Goal: Information Seeking & Learning: Learn about a topic

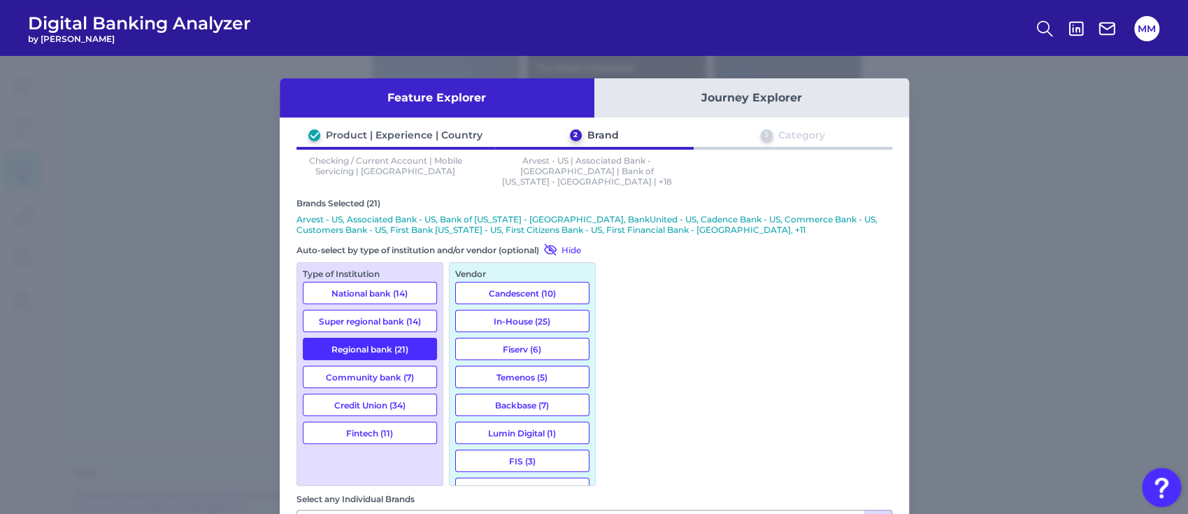
scroll to position [1061, 0]
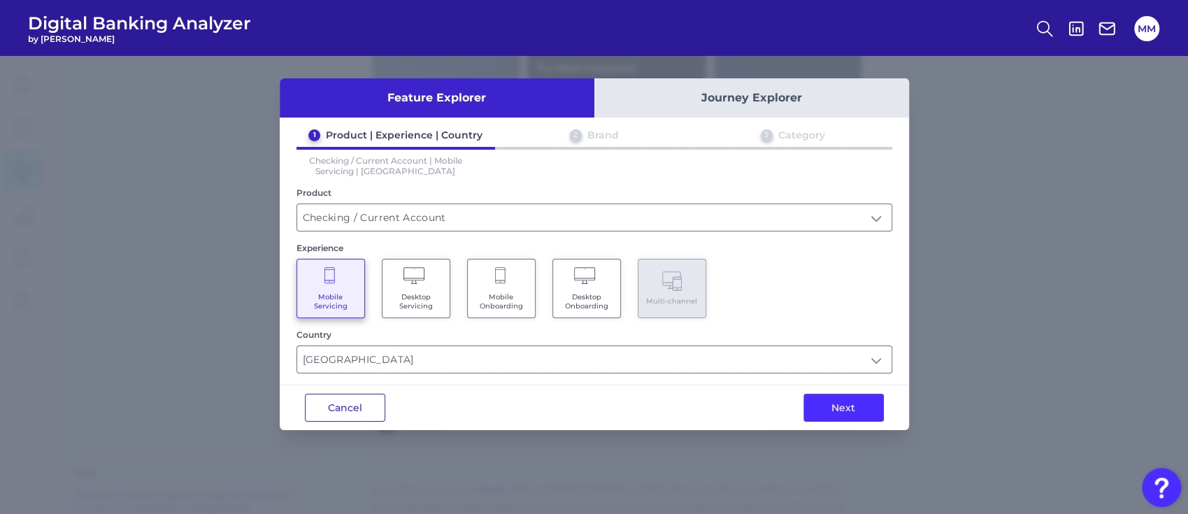
click at [343, 403] on button "Cancel" at bounding box center [345, 408] width 80 height 28
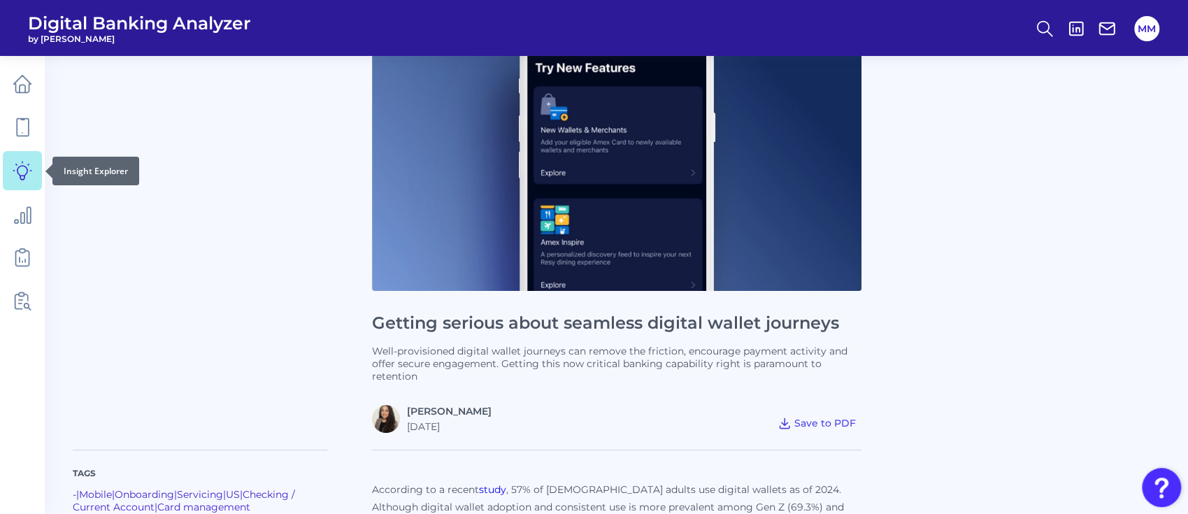
click at [22, 169] on icon at bounding box center [23, 171] width 20 height 20
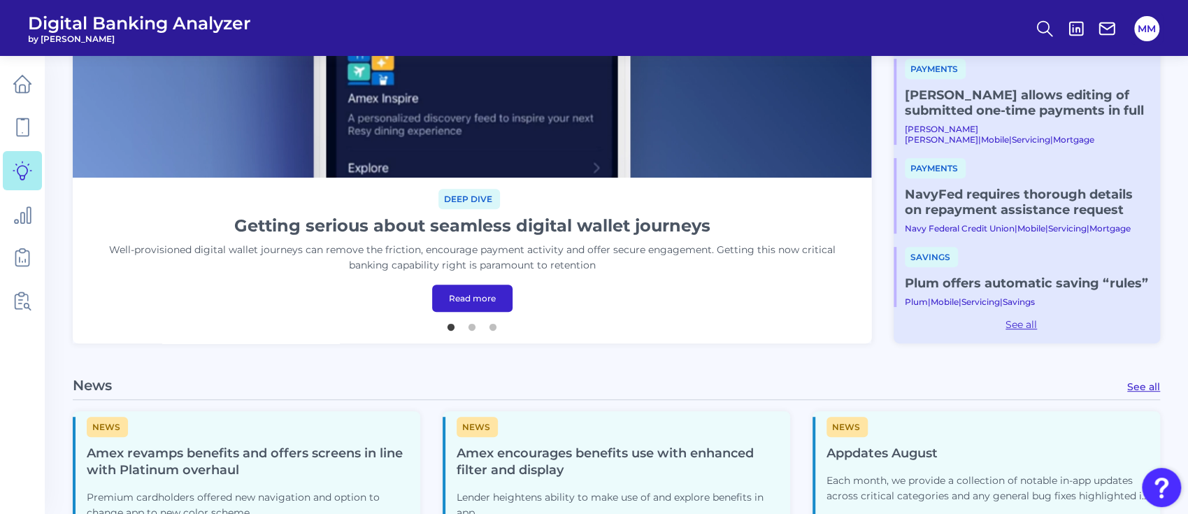
scroll to position [383, 0]
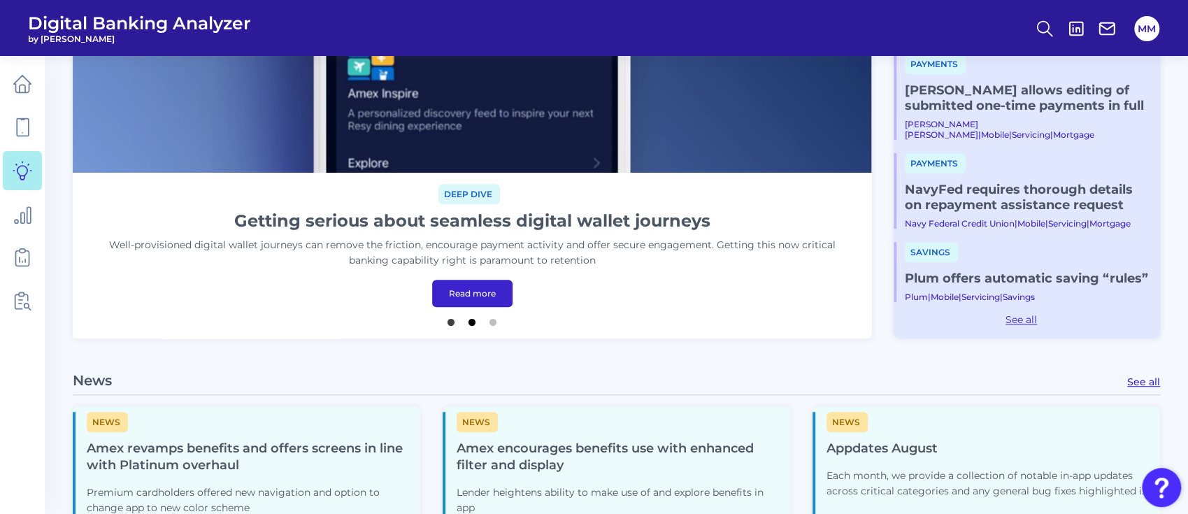
click at [470, 320] on button "2" at bounding box center [472, 319] width 14 height 14
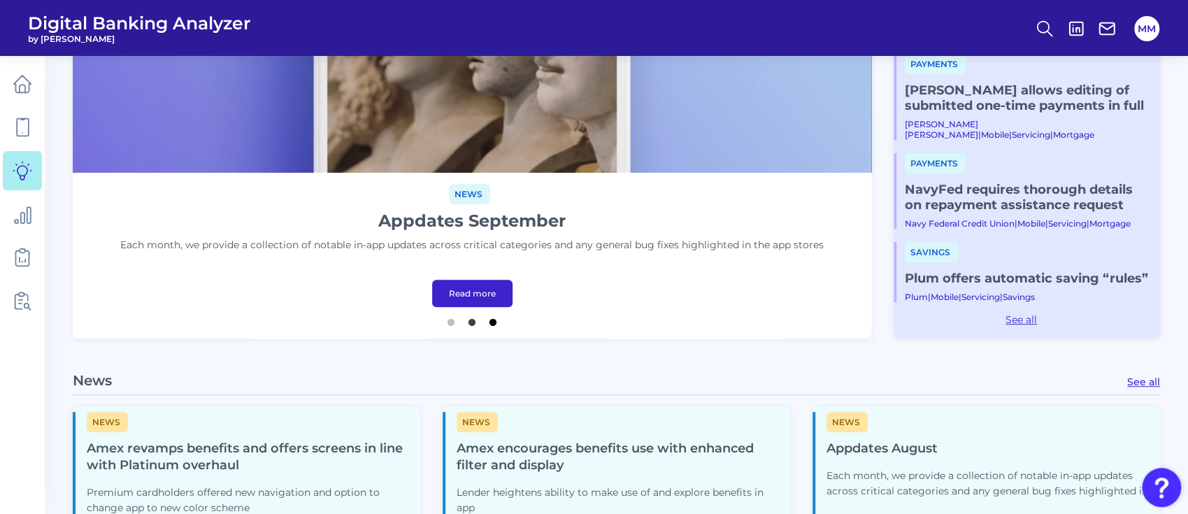
click at [494, 326] on button "3" at bounding box center [493, 319] width 14 height 14
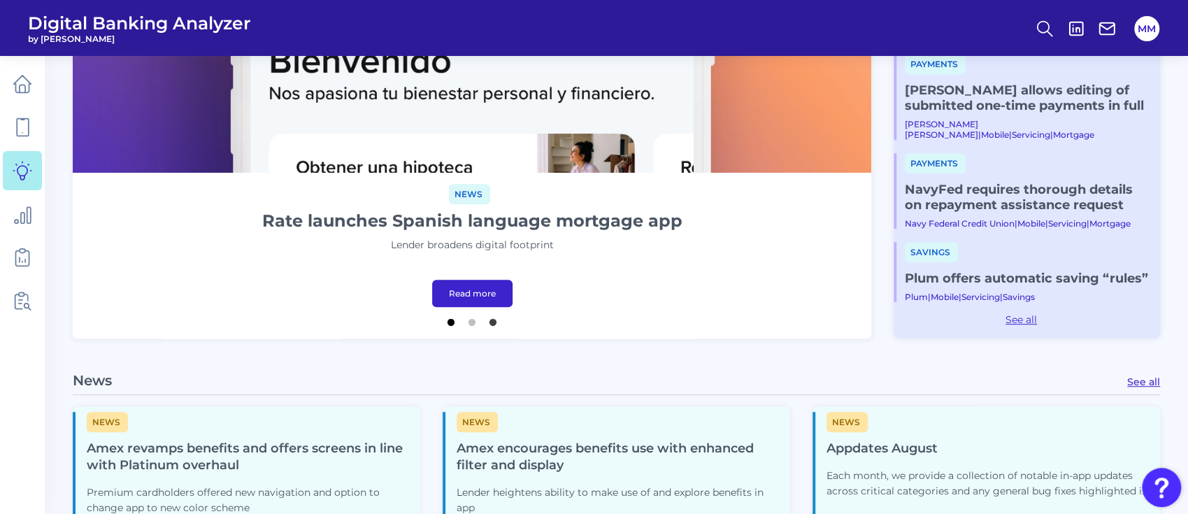
click at [448, 322] on button "1" at bounding box center [451, 319] width 14 height 14
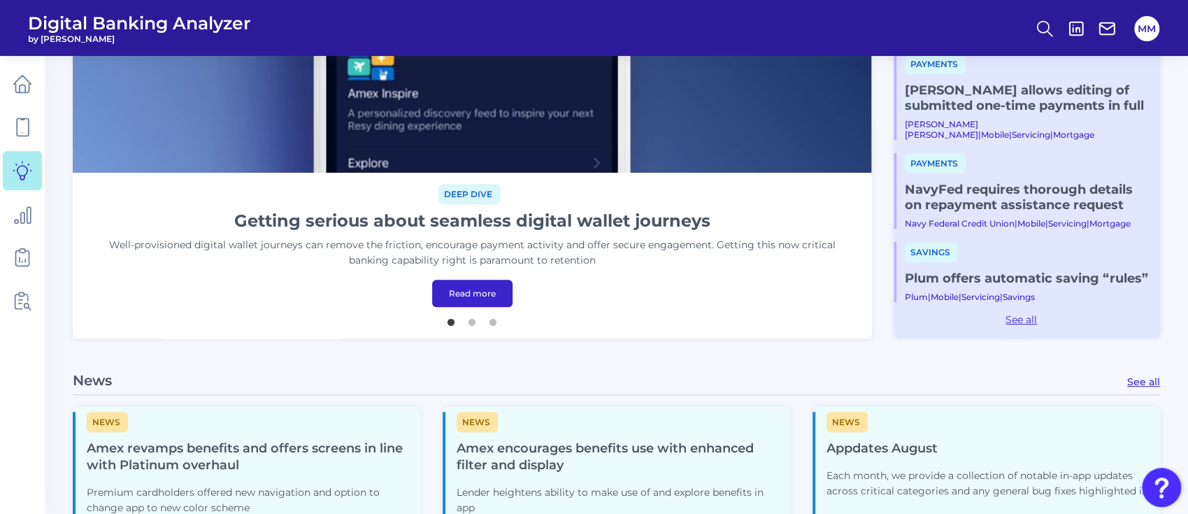
click at [482, 285] on link "Read more" at bounding box center [472, 293] width 80 height 27
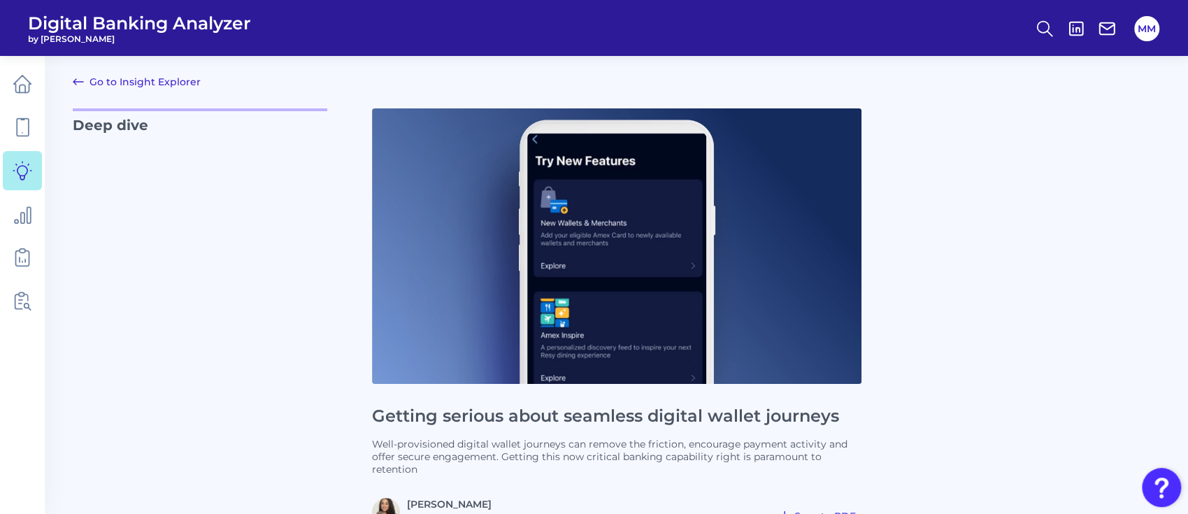
click at [583, 416] on h1 "Getting serious about seamless digital wallet journeys" at bounding box center [617, 416] width 490 height 20
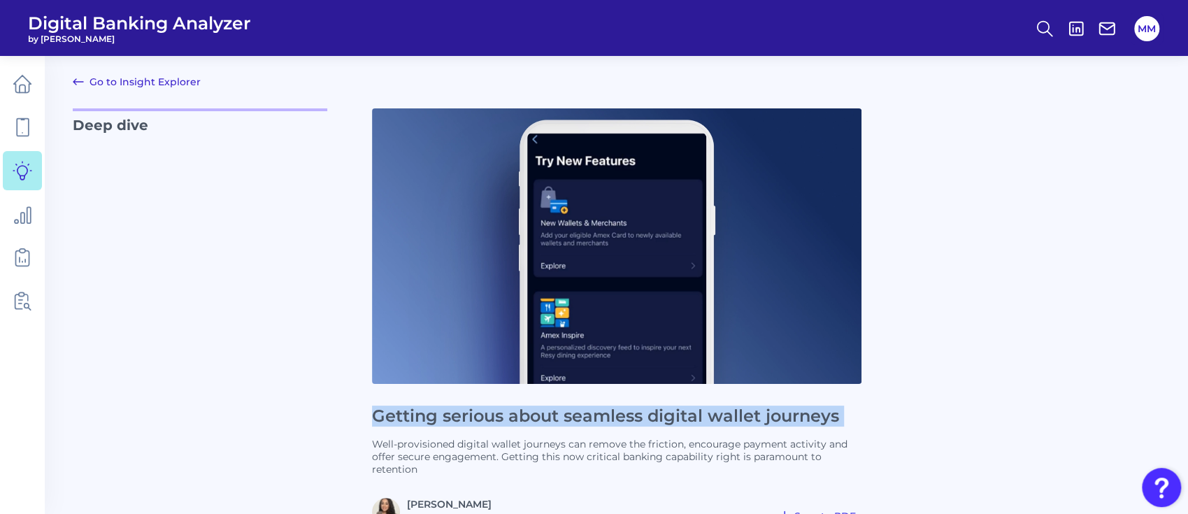
click at [583, 416] on h1 "Getting serious about seamless digital wallet journeys" at bounding box center [617, 416] width 490 height 20
copy h1 "Getting serious about seamless digital wallet journeys"
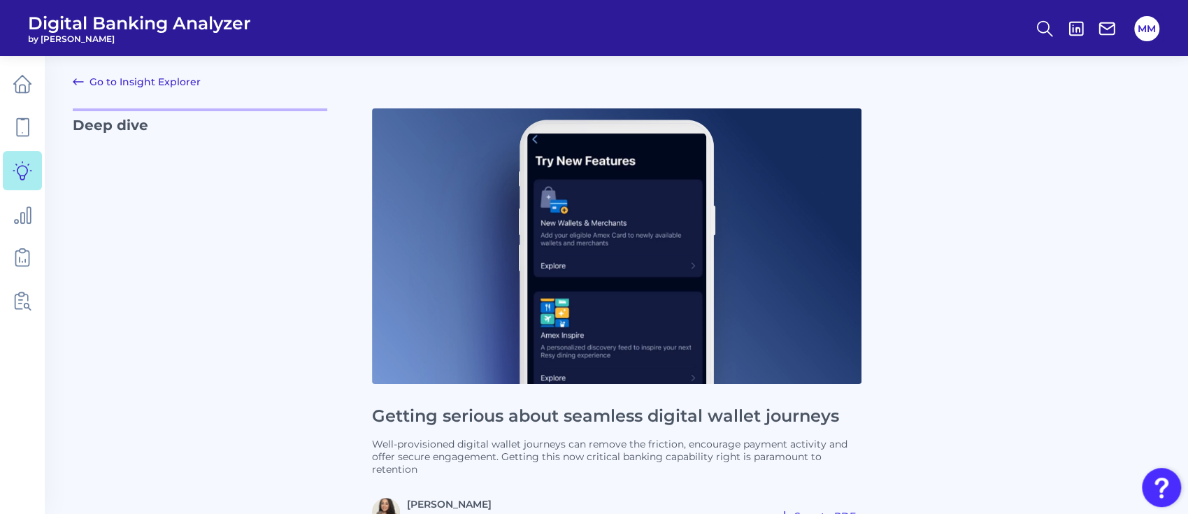
click at [606, 456] on p "Well-provisioned digital wallet journeys can remove the friction, encourage pay…" at bounding box center [617, 457] width 490 height 38
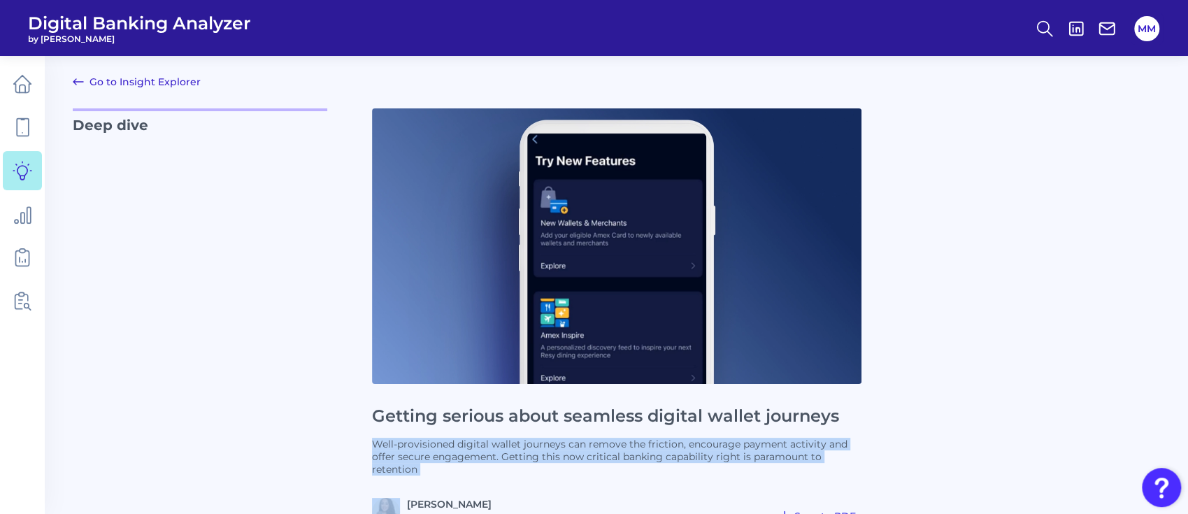
click at [606, 456] on p "Well-provisioned digital wallet journeys can remove the friction, encourage pay…" at bounding box center [617, 457] width 490 height 38
copy p "Well-provisioned digital wallet journeys can remove the friction, encourage pay…"
click at [86, 89] on icon at bounding box center [78, 81] width 17 height 17
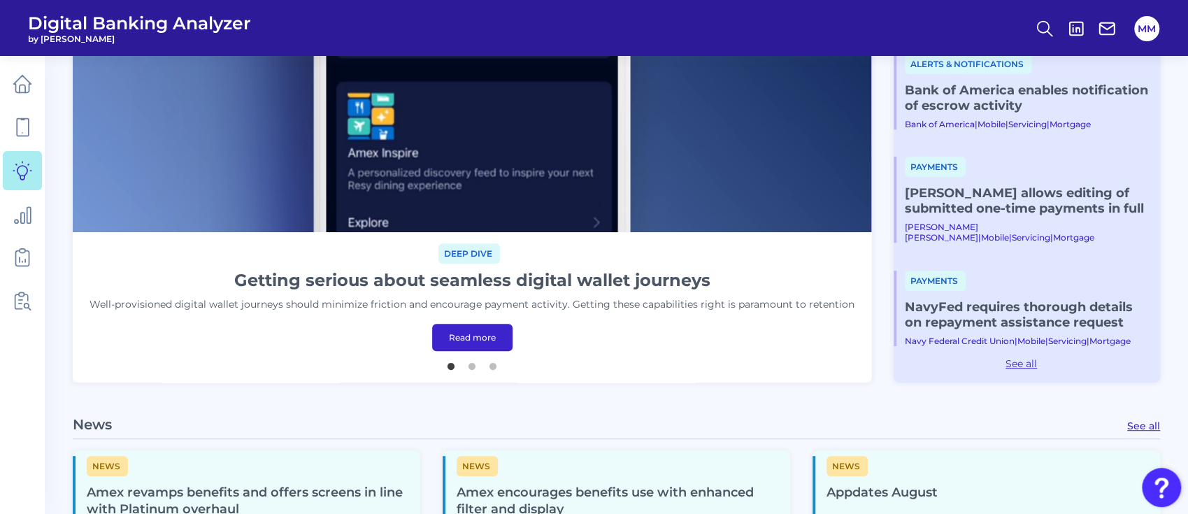
scroll to position [324, 0]
click at [476, 368] on button "2" at bounding box center [472, 362] width 14 height 14
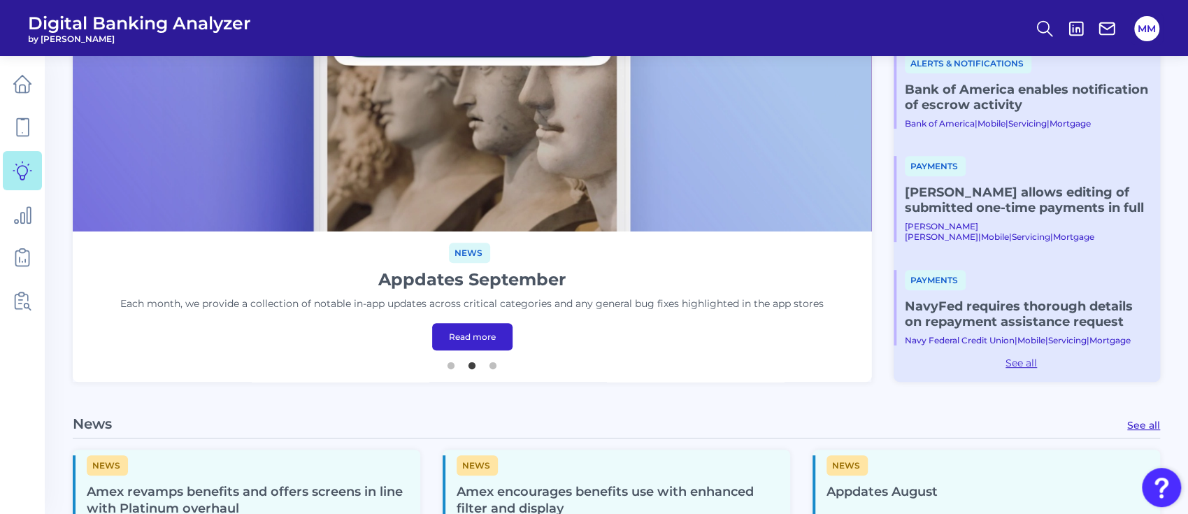
click at [485, 333] on link "Read more" at bounding box center [472, 336] width 80 height 27
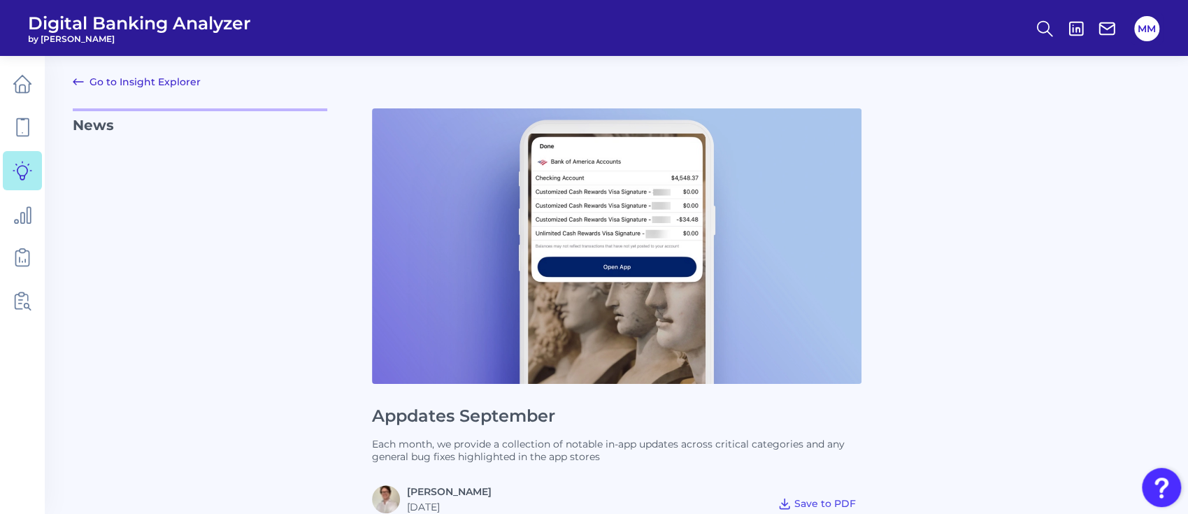
click at [480, 413] on h1 "Appdates September" at bounding box center [617, 416] width 490 height 20
copy h1 "Appdates September"
click at [599, 438] on p "Each month, we provide a collection of notable in-app updates across critical c…" at bounding box center [617, 450] width 490 height 25
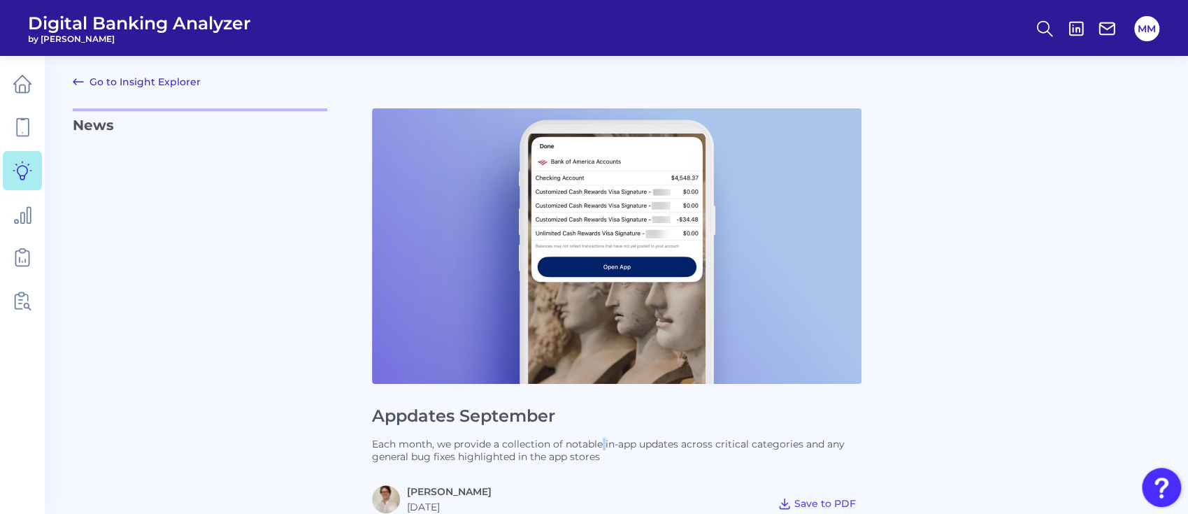
click at [599, 438] on p "Each month, we provide a collection of notable in-app updates across critical c…" at bounding box center [617, 450] width 490 height 25
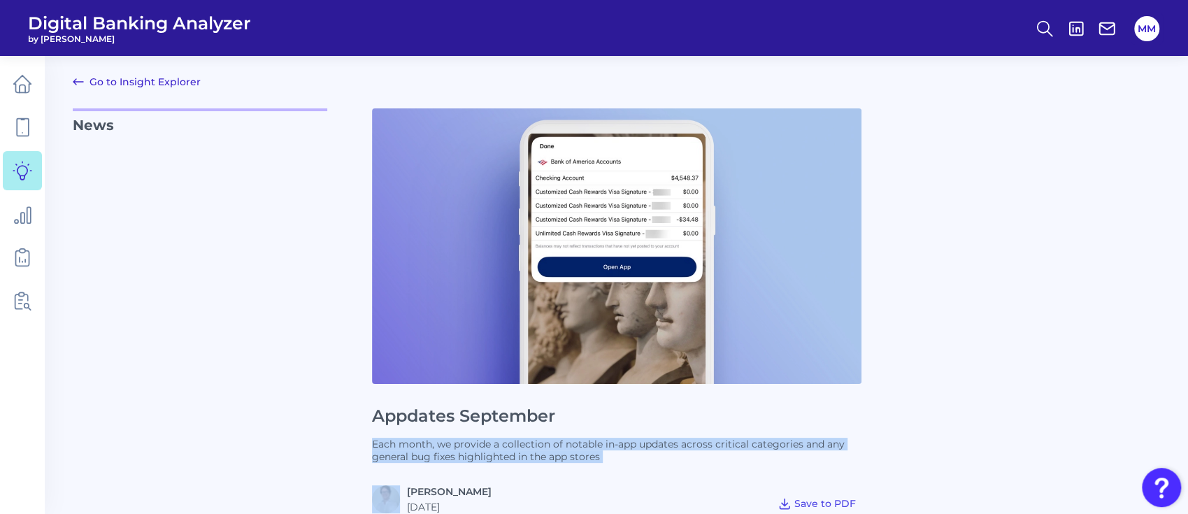
click at [599, 438] on p "Each month, we provide a collection of notable in-app updates across critical c…" at bounding box center [617, 450] width 490 height 25
copy p "Each month, we provide a collection of notable in-app updates across critical c…"
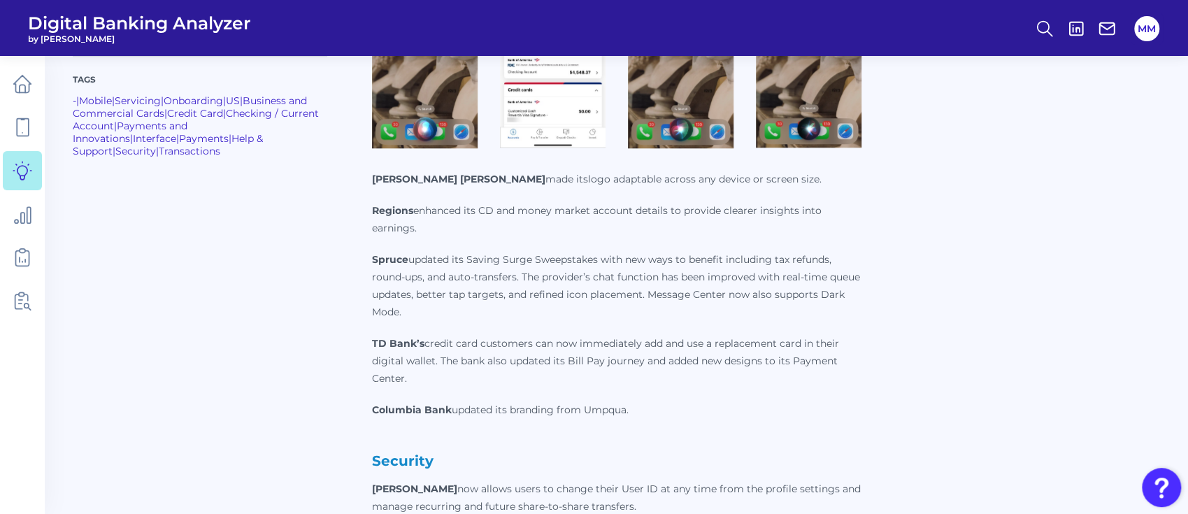
scroll to position [838, 0]
click at [34, 164] on link at bounding box center [22, 170] width 39 height 39
